Goal: Find specific page/section: Find specific page/section

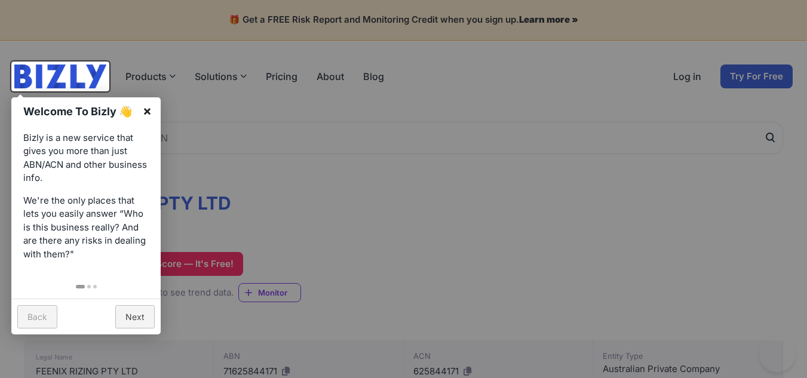
click at [147, 112] on link "×" at bounding box center [147, 110] width 27 height 27
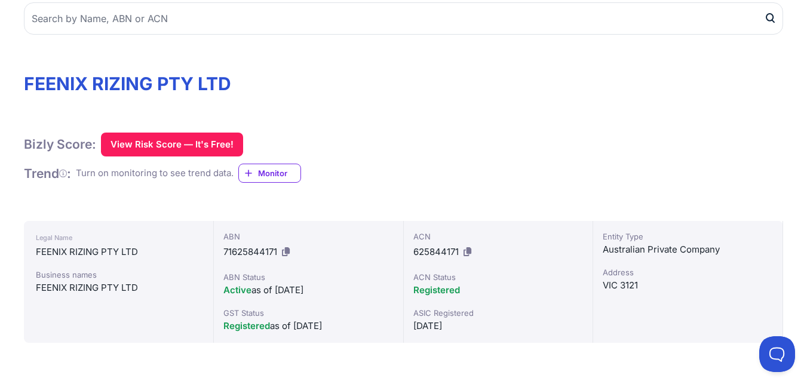
scroll to position [179, 0]
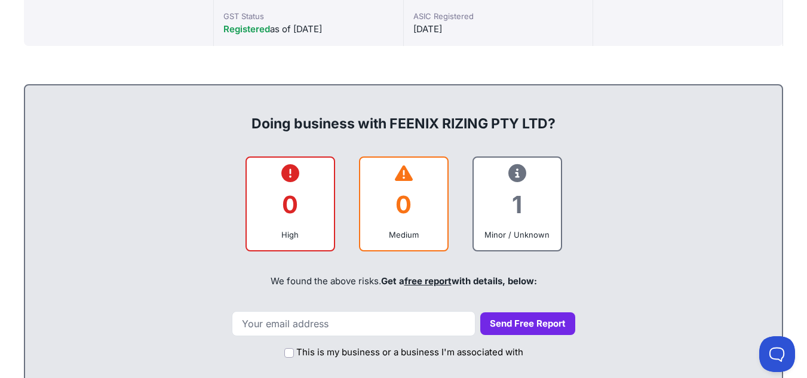
scroll to position [418, 0]
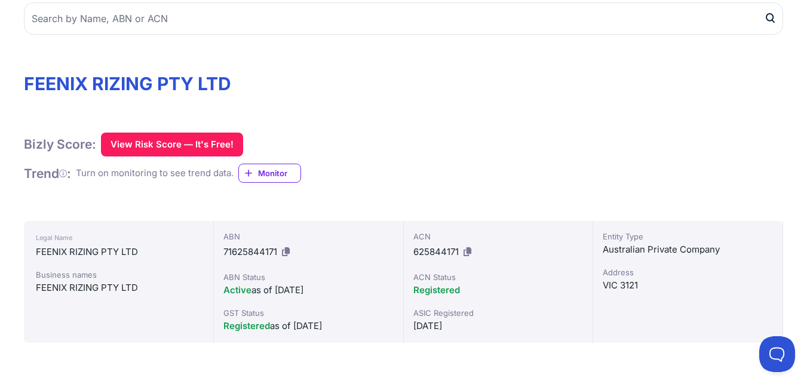
scroll to position [60, 0]
